Goal: Information Seeking & Learning: Learn about a topic

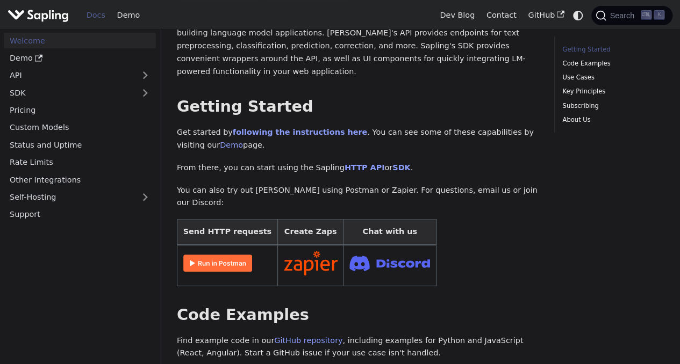
scroll to position [131, 0]
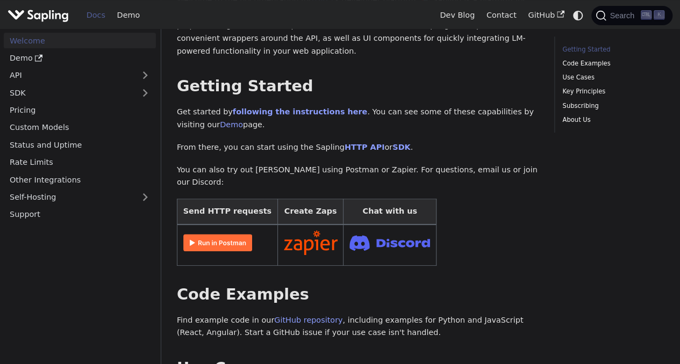
click at [219, 234] on img at bounding box center [217, 242] width 69 height 17
